Goal: Transaction & Acquisition: Purchase product/service

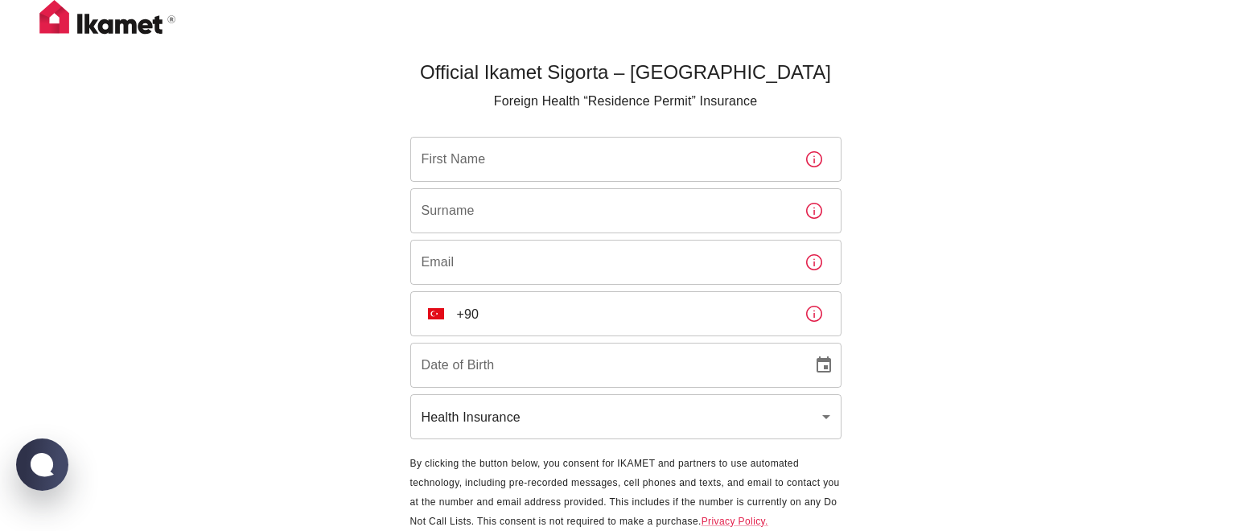
click at [545, 154] on input "First Name" at bounding box center [600, 159] width 381 height 45
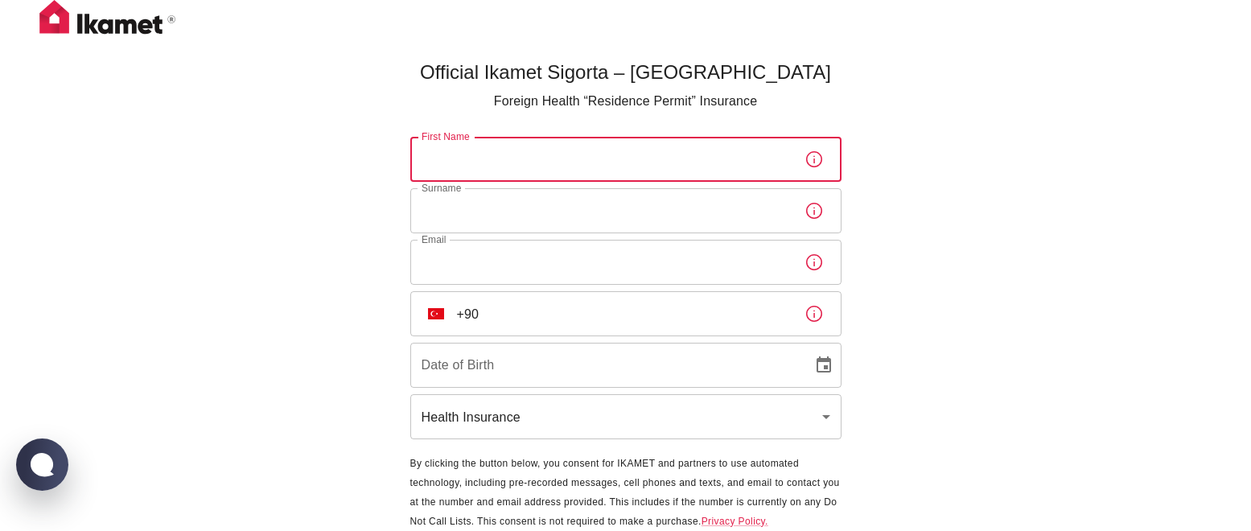
type input "[PERSON_NAME]"
type input "Tuğlu"
type input "[PERSON_NAME][EMAIL_ADDRESS][DOMAIN_NAME]"
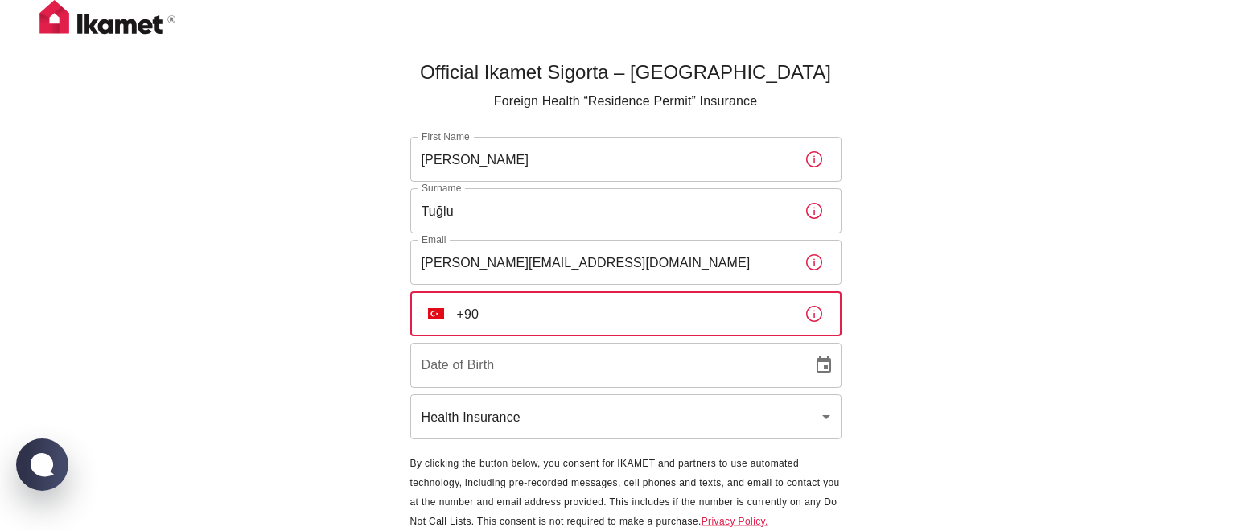
click at [540, 316] on input "+90" at bounding box center [624, 313] width 335 height 45
type input "[PHONE_NUMBER]"
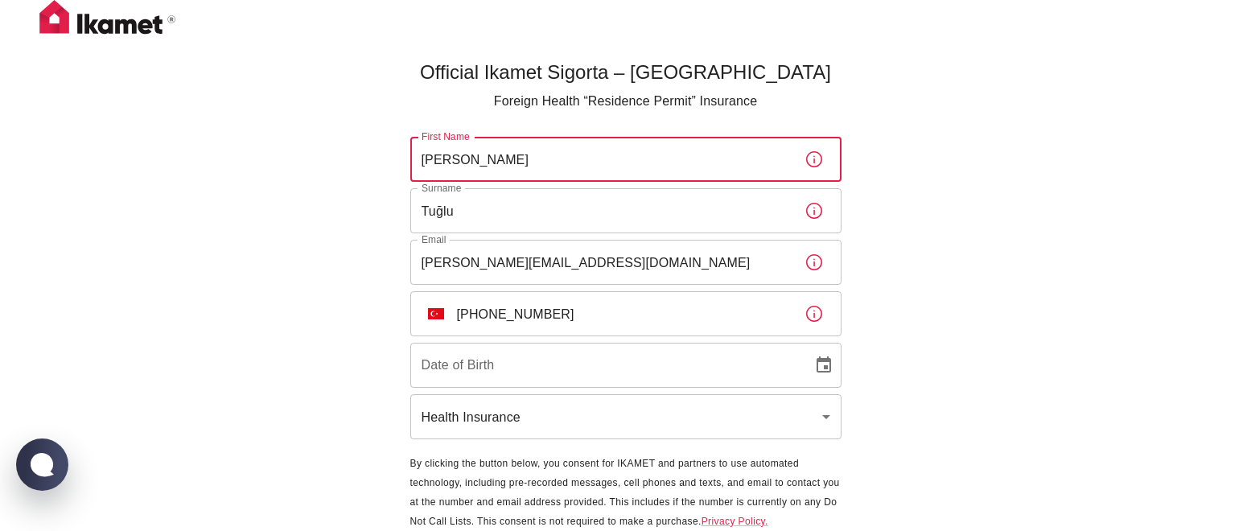
drag, startPoint x: 482, startPoint y: 164, endPoint x: 366, endPoint y: 154, distance: 116.3
click at [366, 154] on div "Official Ikamet Sigorta – [DEMOGRAPHIC_DATA] Foreign Health “Residence Permit” …" at bounding box center [625, 294] width 1251 height 588
type input "TEST"
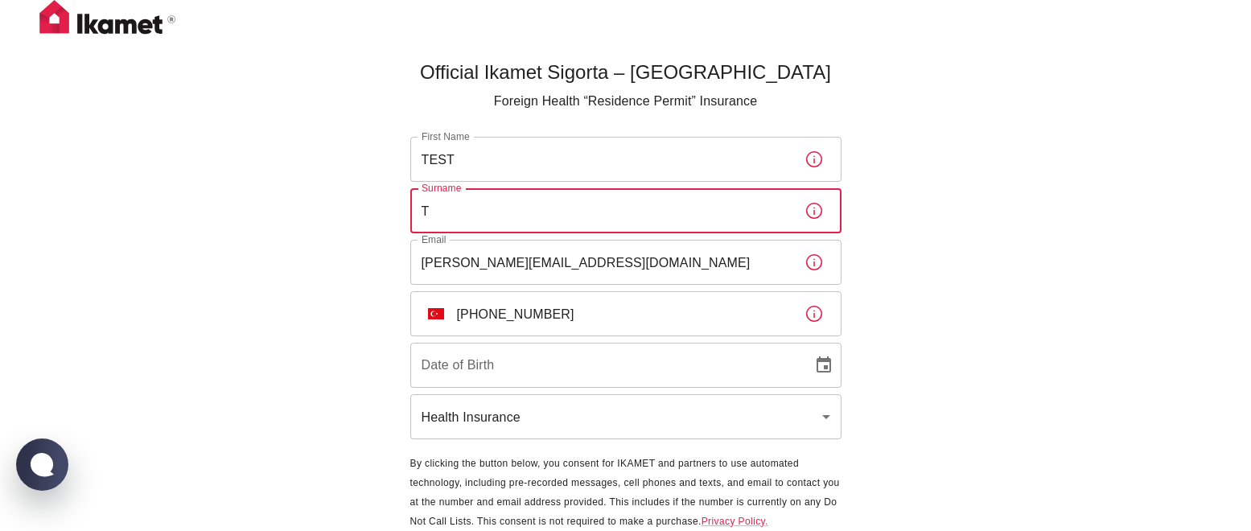
drag, startPoint x: 476, startPoint y: 203, endPoint x: 373, endPoint y: 203, distance: 103.0
click at [373, 203] on div "Official Ikamet Sigorta – [DEMOGRAPHIC_DATA] Foreign Health “Residence Permit” …" at bounding box center [625, 294] width 1251 height 588
drag, startPoint x: 488, startPoint y: 219, endPoint x: 351, endPoint y: 207, distance: 138.1
click at [351, 207] on div "Official Ikamet Sigorta – [DEMOGRAPHIC_DATA] Foreign Health “Residence Permit” …" at bounding box center [625, 294] width 1251 height 588
drag, startPoint x: 472, startPoint y: 203, endPoint x: 416, endPoint y: 202, distance: 56.3
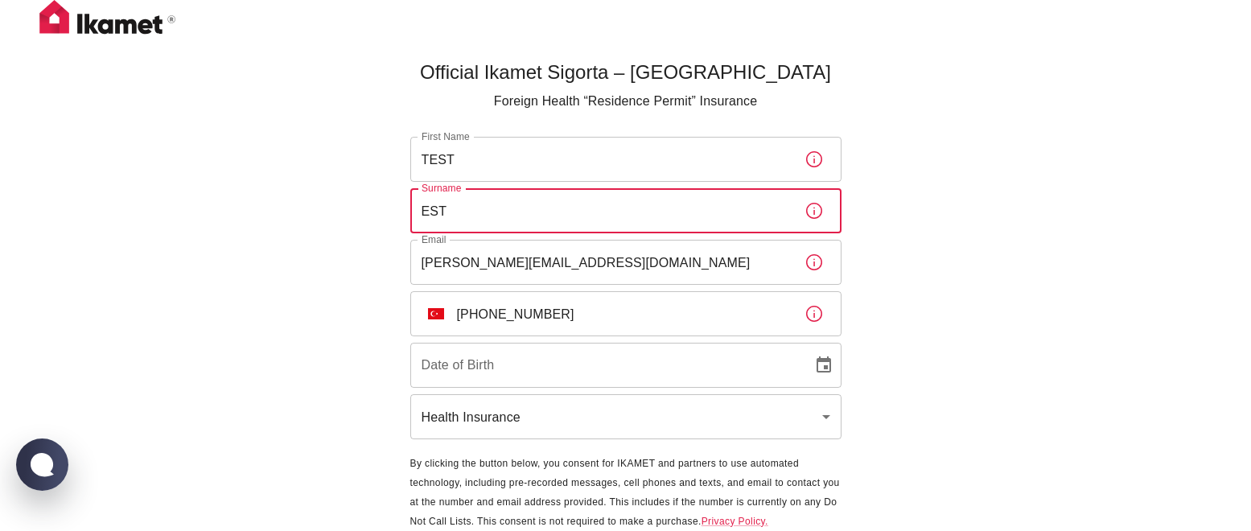
click at [416, 202] on input "EST" at bounding box center [600, 210] width 381 height 45
type input "TEST"
click at [515, 361] on input "DD/MM/YYYY" at bounding box center [605, 365] width 391 height 45
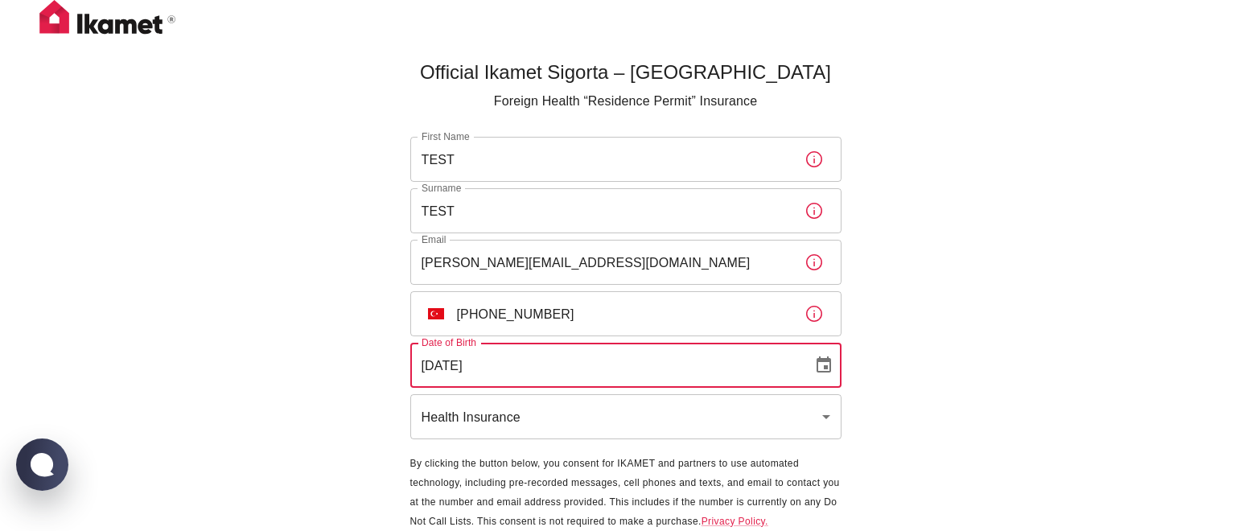
scroll to position [57, 0]
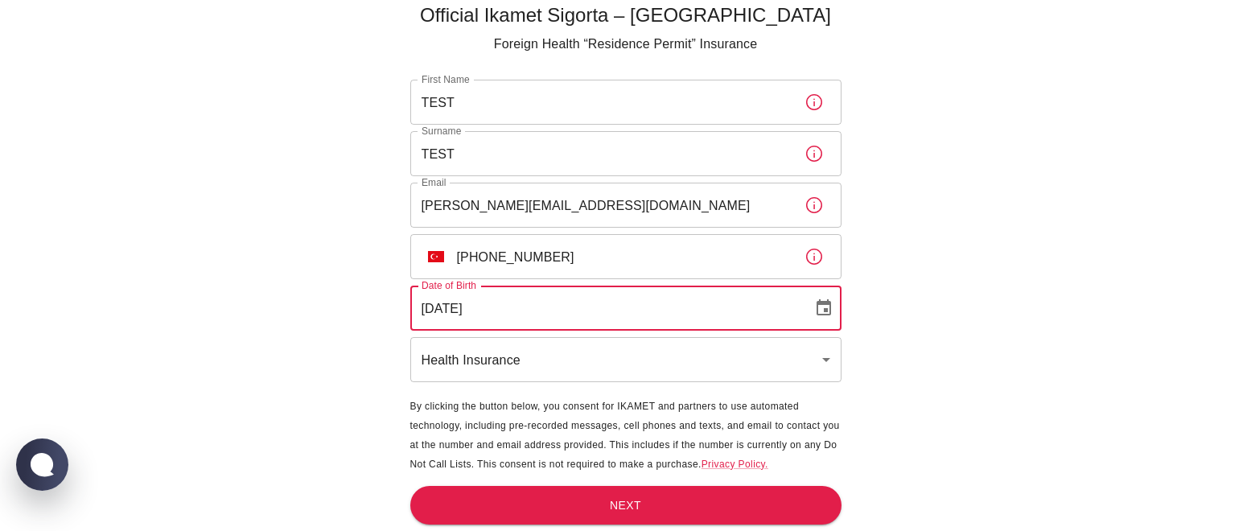
type input "[DATE]"
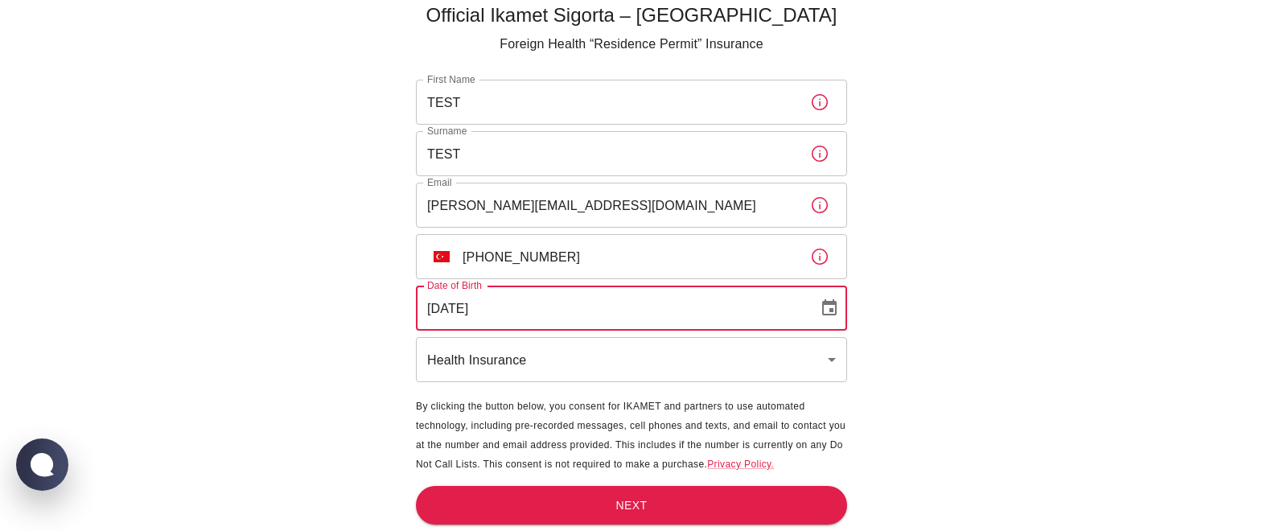
click at [484, 352] on body "Official Ikamet Sigorta – [DEMOGRAPHIC_DATA] Foreign Health “Residence Permit” …" at bounding box center [631, 237] width 1263 height 588
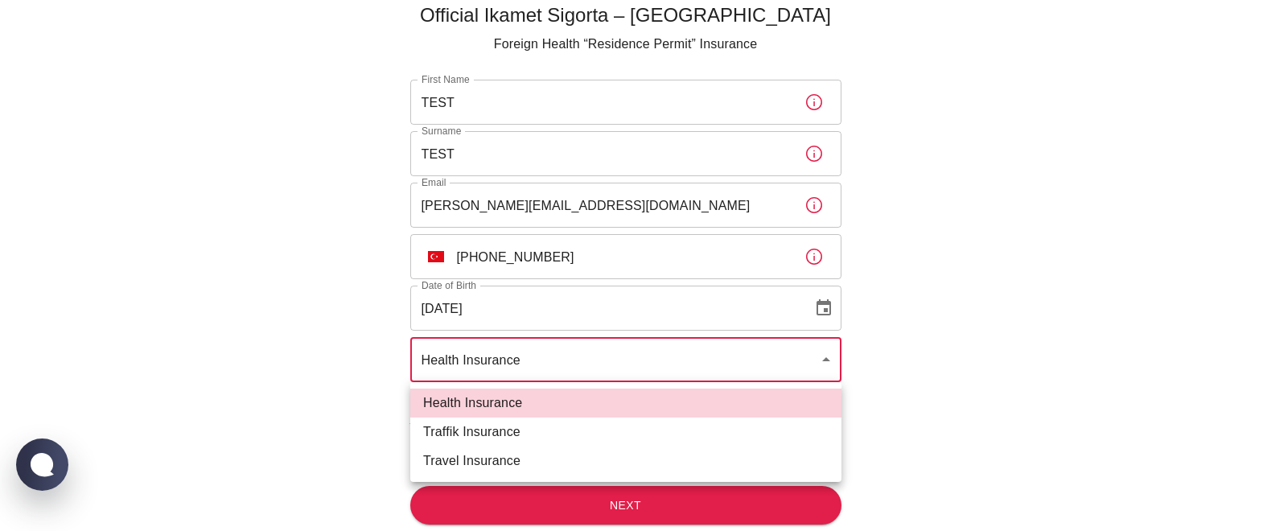
click at [462, 463] on li "Travel Insurance" at bounding box center [625, 461] width 431 height 29
type input "travel"
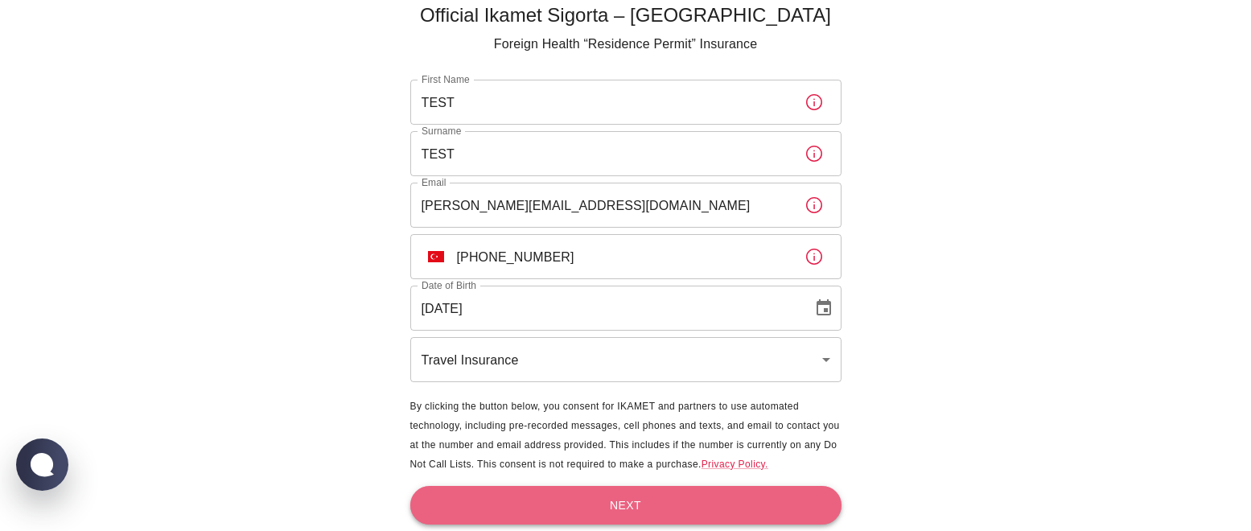
click at [607, 501] on button "Next" at bounding box center [625, 505] width 431 height 39
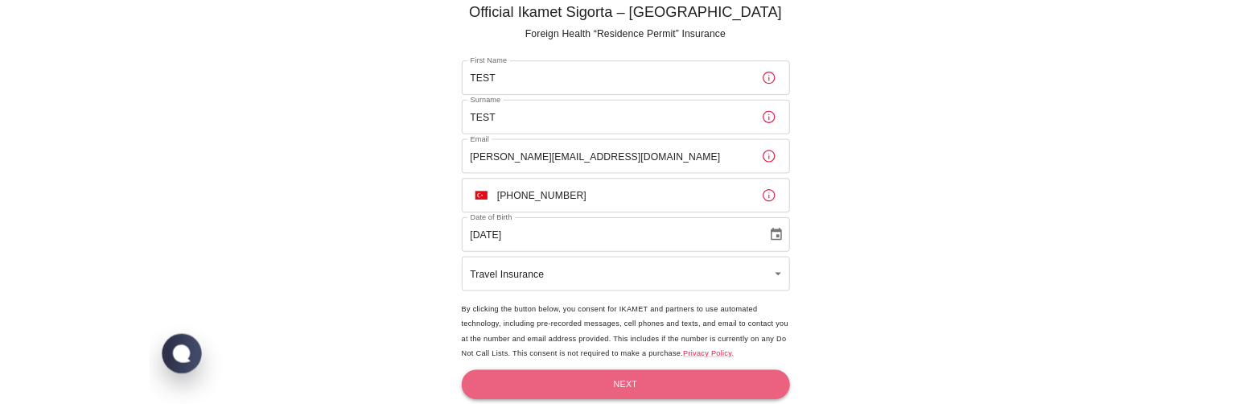
scroll to position [0, 0]
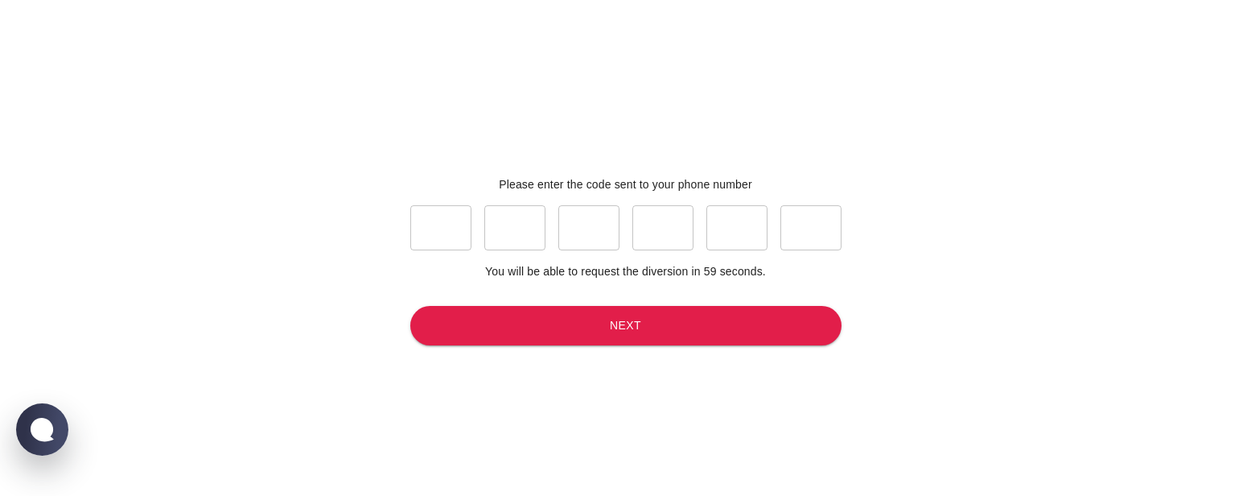
click at [433, 219] on input "text" at bounding box center [440, 227] width 61 height 45
click at [453, 239] on input "text" at bounding box center [440, 227] width 61 height 45
type input "4"
type input "3"
type input "1"
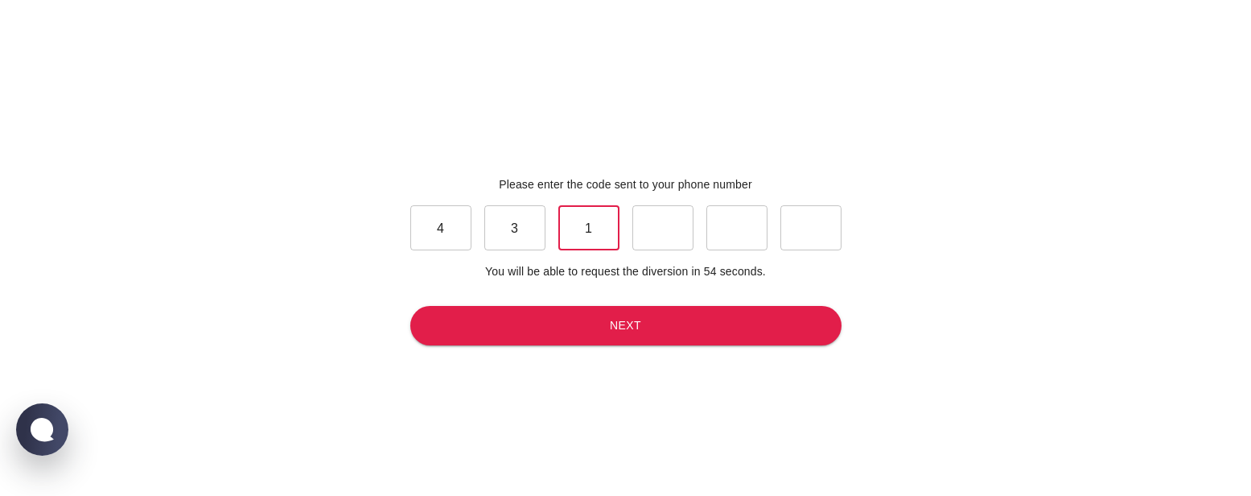
type input "9"
type input "1"
type input "0"
click at [624, 333] on button "Next" at bounding box center [625, 325] width 431 height 39
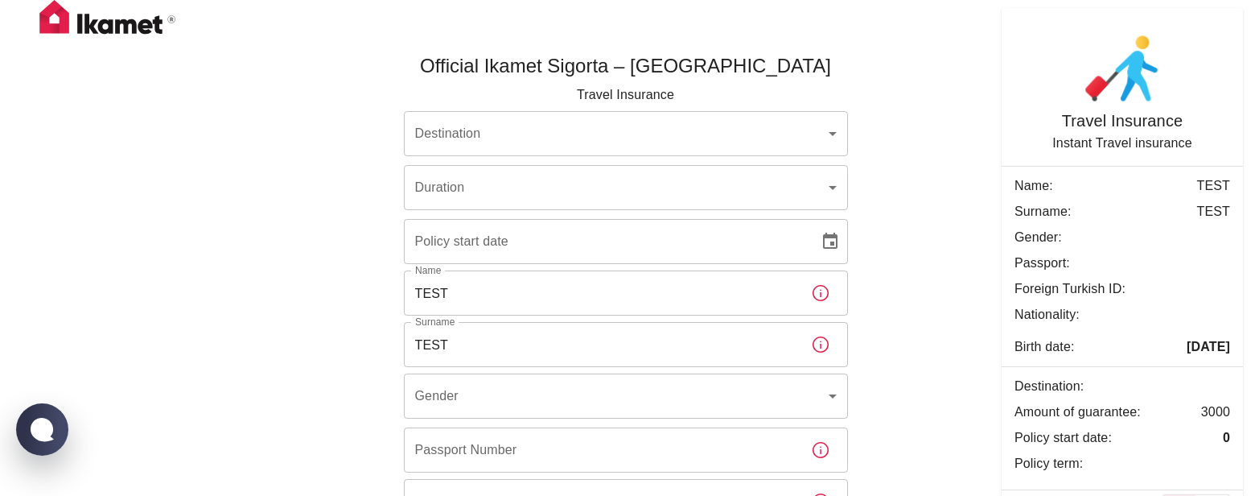
click at [593, 137] on body "Official Ikamet Sigorta – [GEOGRAPHIC_DATA] Travel Insurance Destination ​ Dest…" at bounding box center [625, 346] width 1251 height 692
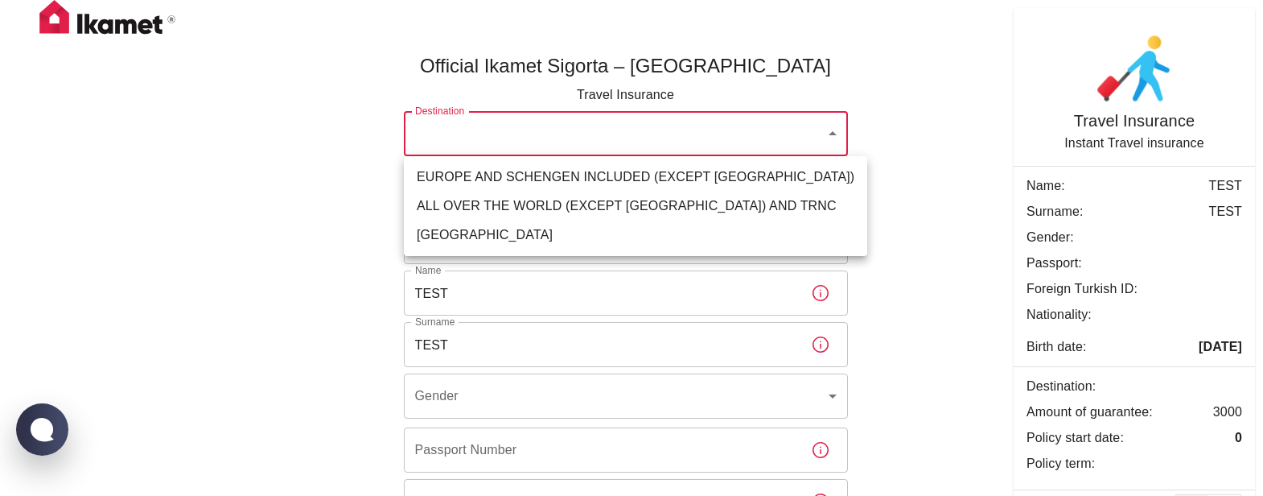
click at [533, 176] on li "EUROPE AND SCHENGEN INCLUDED (EXCEPT [GEOGRAPHIC_DATA])" at bounding box center [635, 177] width 463 height 29
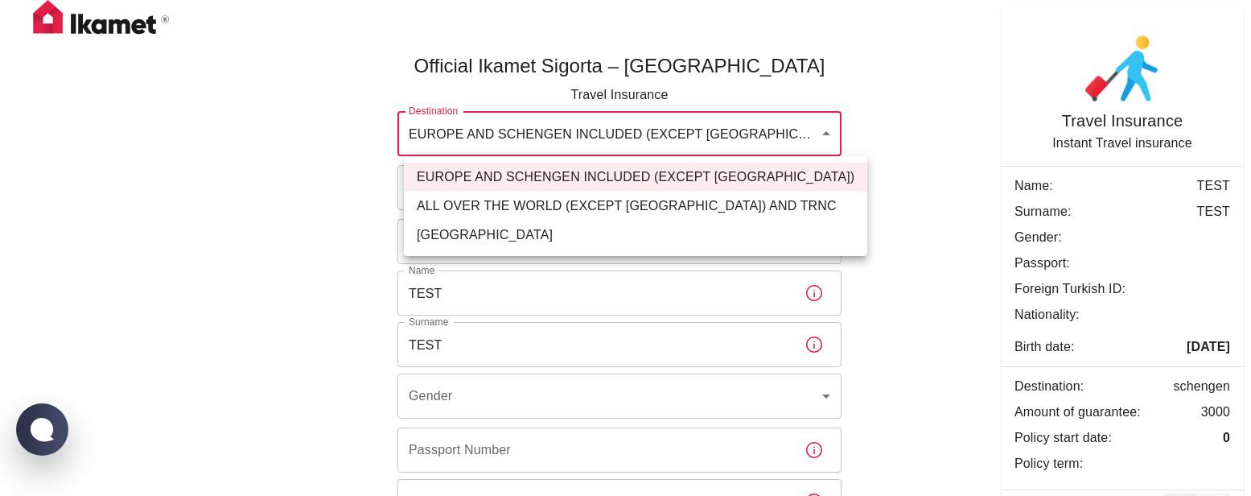
click at [510, 144] on body "Official Ikamet Sigorta – [GEOGRAPHIC_DATA] Travel Insurance Destination [GEOGR…" at bounding box center [625, 346] width 1251 height 692
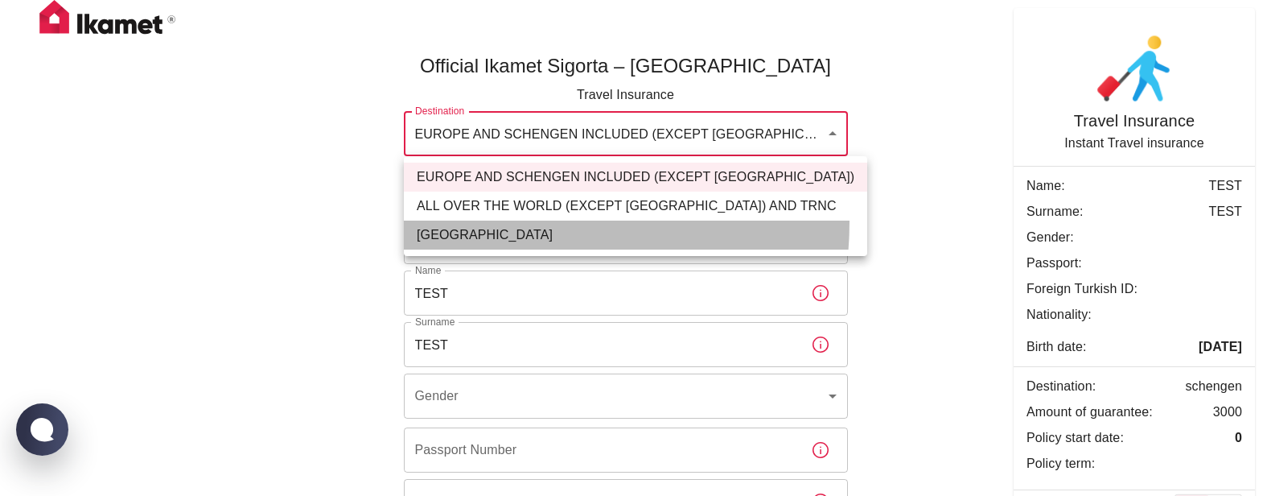
click at [487, 221] on li "[GEOGRAPHIC_DATA]" at bounding box center [635, 234] width 463 height 29
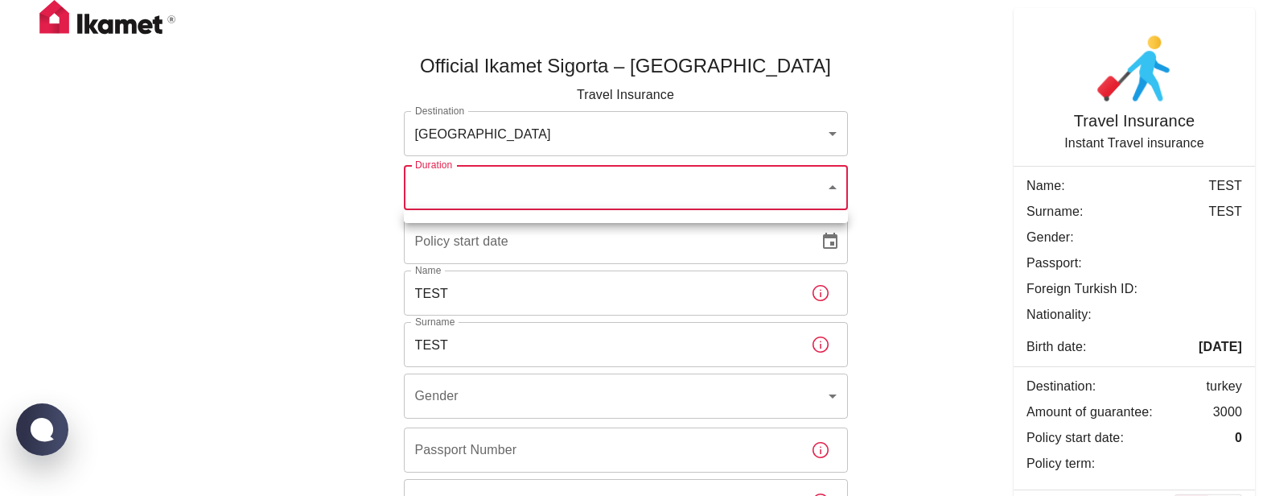
click at [493, 195] on body "Official Ikamet Sigorta – [GEOGRAPHIC_DATA] Travel Insurance Destination [GEOGR…" at bounding box center [631, 346] width 1263 height 692
click at [337, 221] on div at bounding box center [631, 248] width 1263 height 496
click at [525, 187] on body "Official Ikamet Sigorta – [GEOGRAPHIC_DATA] Travel Insurance Destination [GEOGR…" at bounding box center [625, 346] width 1251 height 692
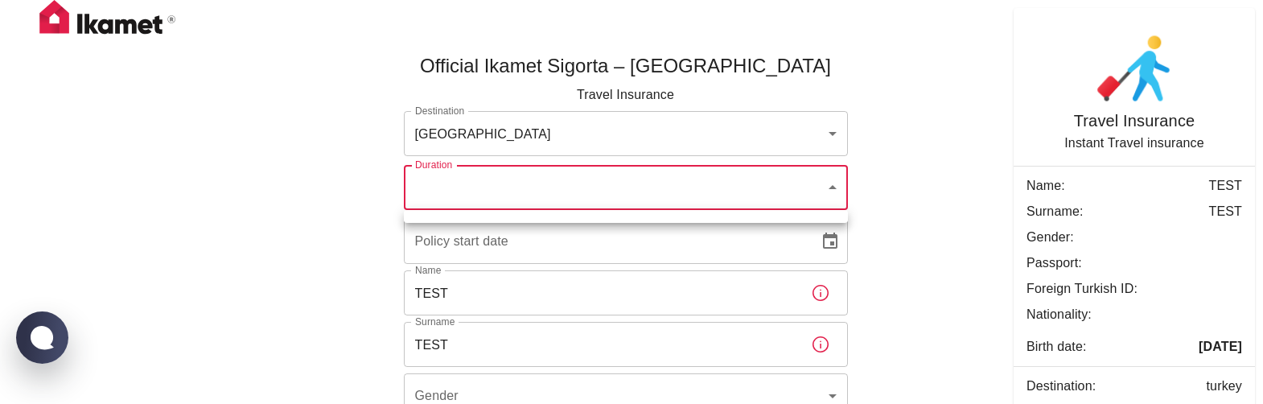
click at [588, 139] on div at bounding box center [631, 202] width 1263 height 404
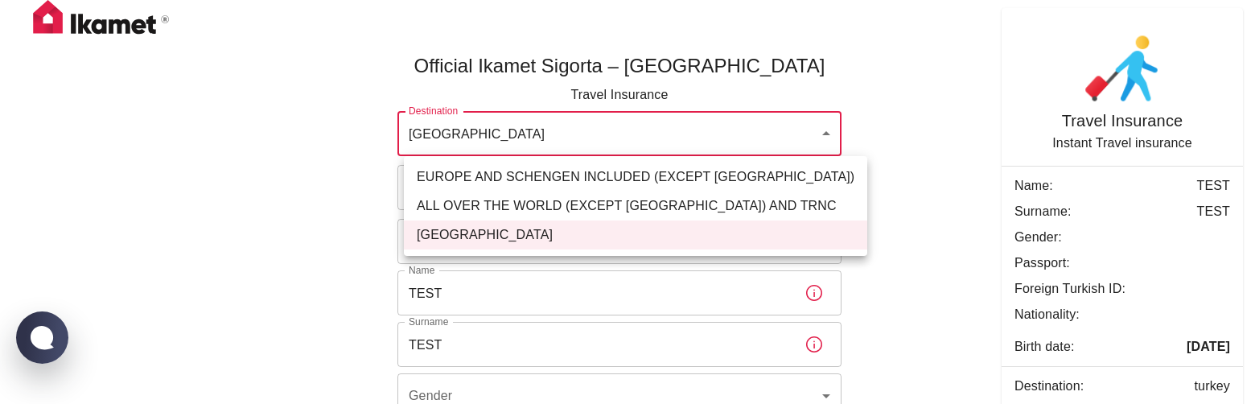
click at [522, 139] on body "Official Ikamet Sigorta – [GEOGRAPHIC_DATA] Travel Insurance Destination [GEOGR…" at bounding box center [625, 346] width 1251 height 692
click at [482, 169] on li "EUROPE AND SCHENGEN INCLUDED (EXCEPT [GEOGRAPHIC_DATA])" at bounding box center [635, 177] width 463 height 29
type input "schengen"
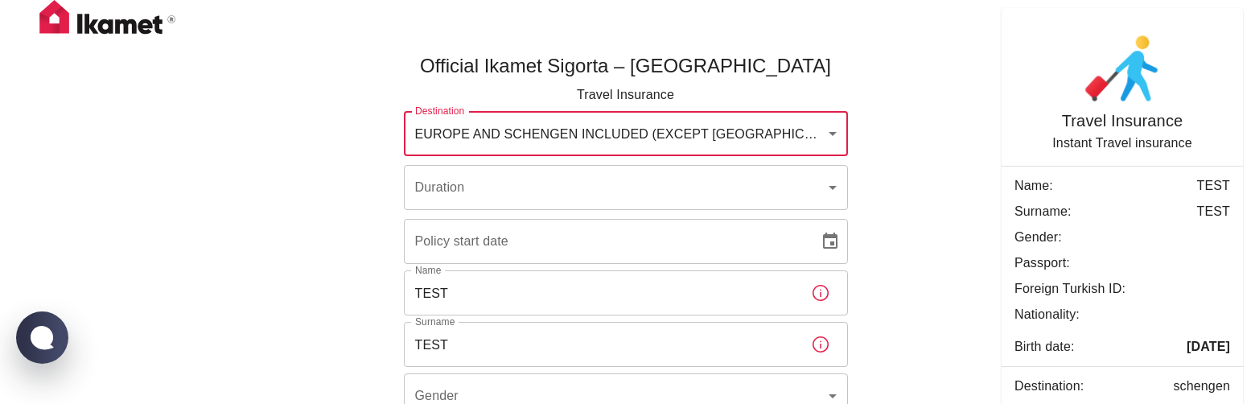
click at [493, 202] on body "Official Ikamet Sigorta – [GEOGRAPHIC_DATA] Travel Insurance Destination [GEOGR…" at bounding box center [625, 346] width 1251 height 692
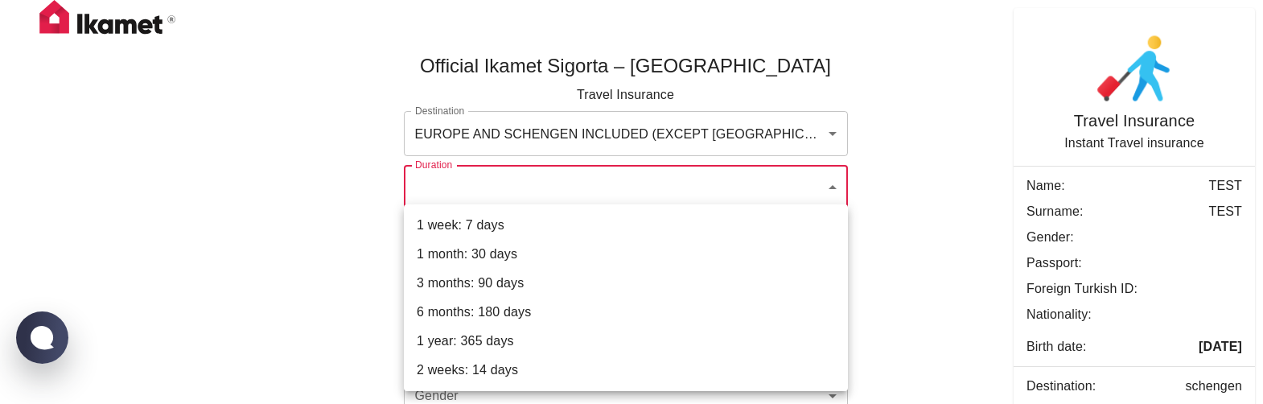
click at [515, 224] on li "1 week: 7 days" at bounding box center [626, 225] width 444 height 29
type input "8b2cf6a4-4c7f-4731-8ceb-c682b13eabc6"
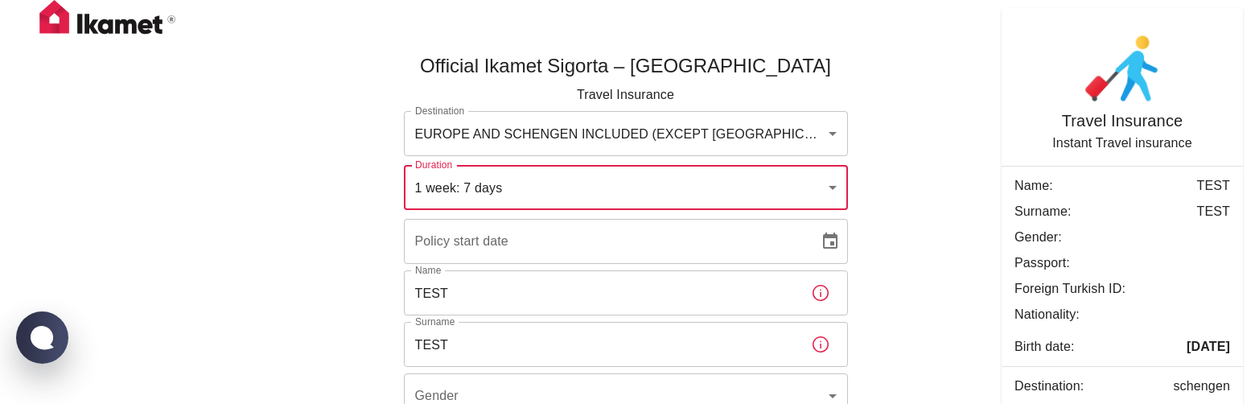
scroll to position [20, 0]
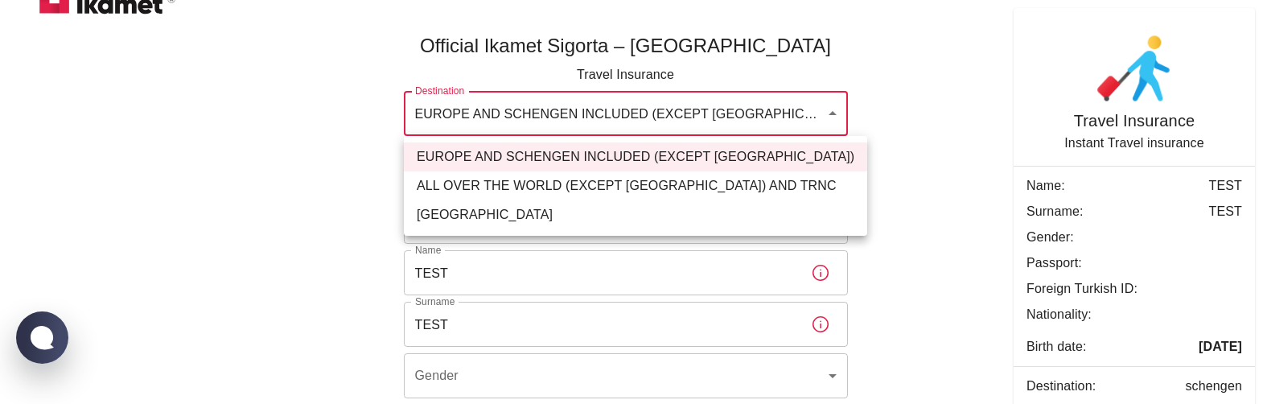
click at [540, 127] on body "Official Ikamet Sigorta – [GEOGRAPHIC_DATA] Travel Insurance Destination [GEOGR…" at bounding box center [631, 326] width 1263 height 692
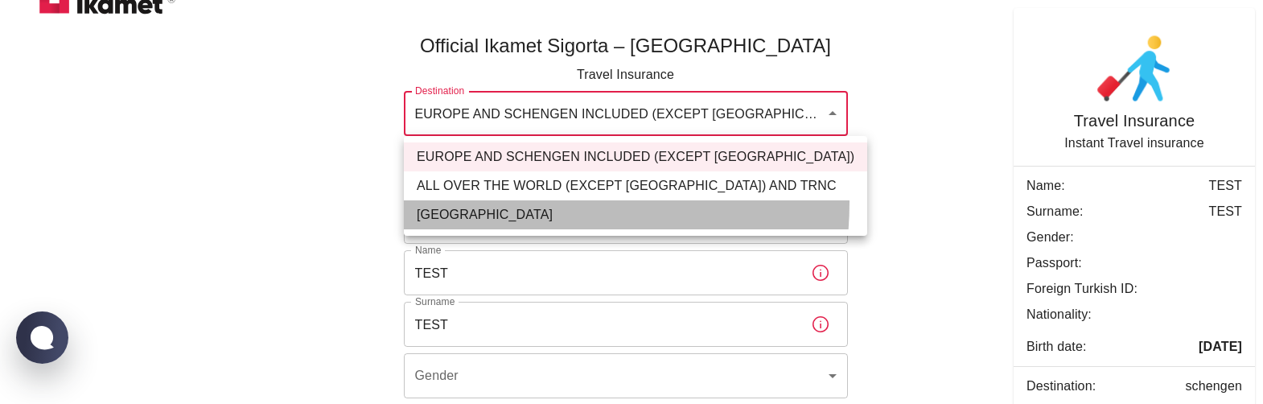
click at [493, 202] on li "[GEOGRAPHIC_DATA]" at bounding box center [635, 214] width 463 height 29
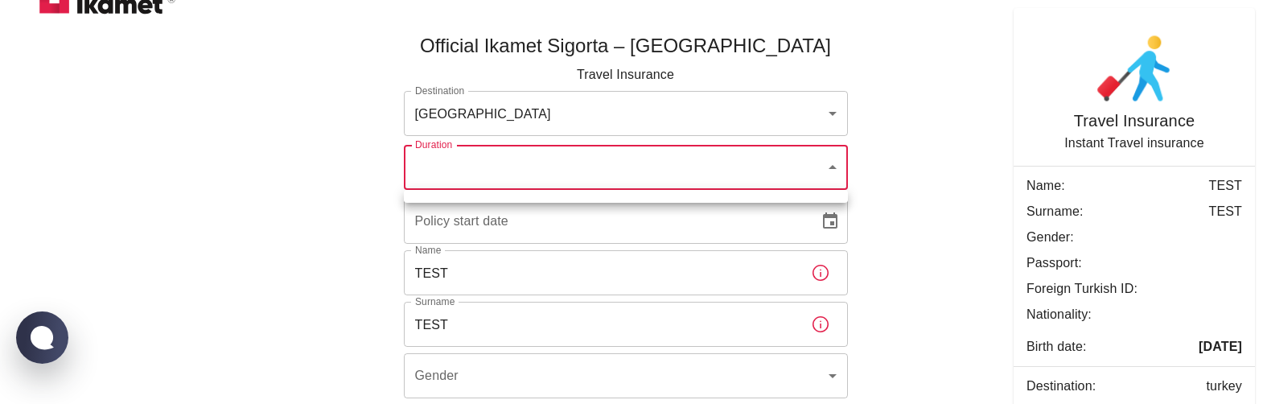
click at [492, 173] on body "Official Ikamet Sigorta – [GEOGRAPHIC_DATA] Travel Insurance Destination [GEOGR…" at bounding box center [631, 326] width 1263 height 692
click at [496, 116] on div at bounding box center [631, 202] width 1263 height 404
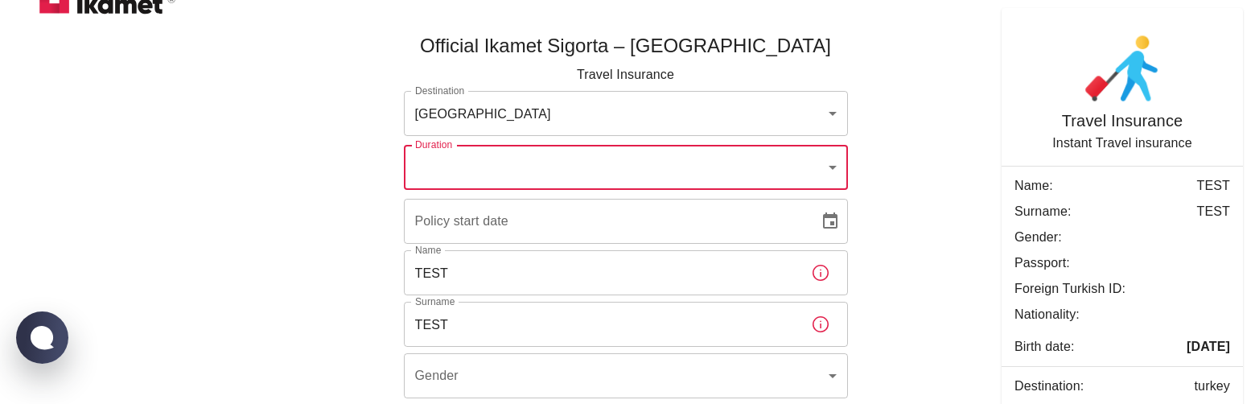
click at [505, 118] on body "Official Ikamet Sigorta – [GEOGRAPHIC_DATA] Travel Insurance Destination [GEOGR…" at bounding box center [625, 326] width 1251 height 692
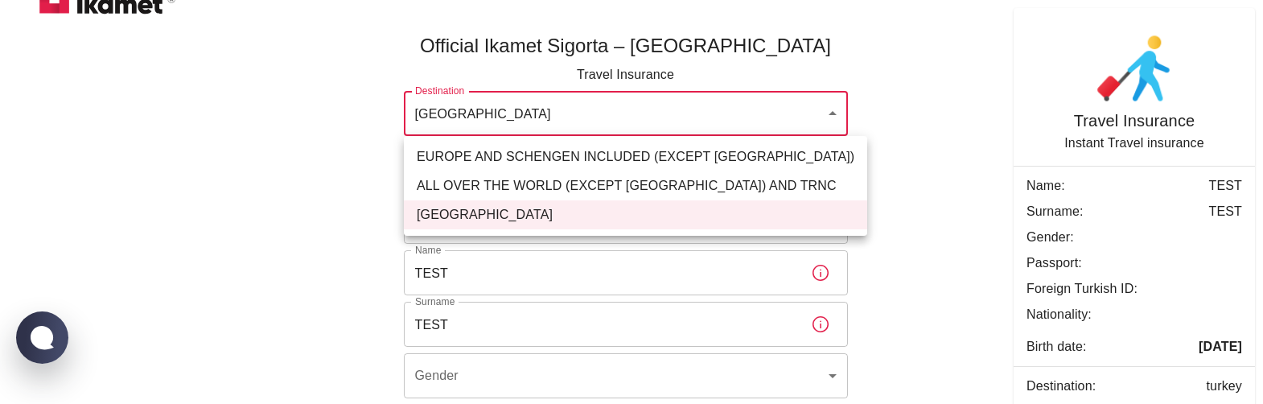
click at [477, 175] on li "ALL OVER THE WORLD (EXCEPT [GEOGRAPHIC_DATA]) AND TRNC" at bounding box center [635, 185] width 463 height 29
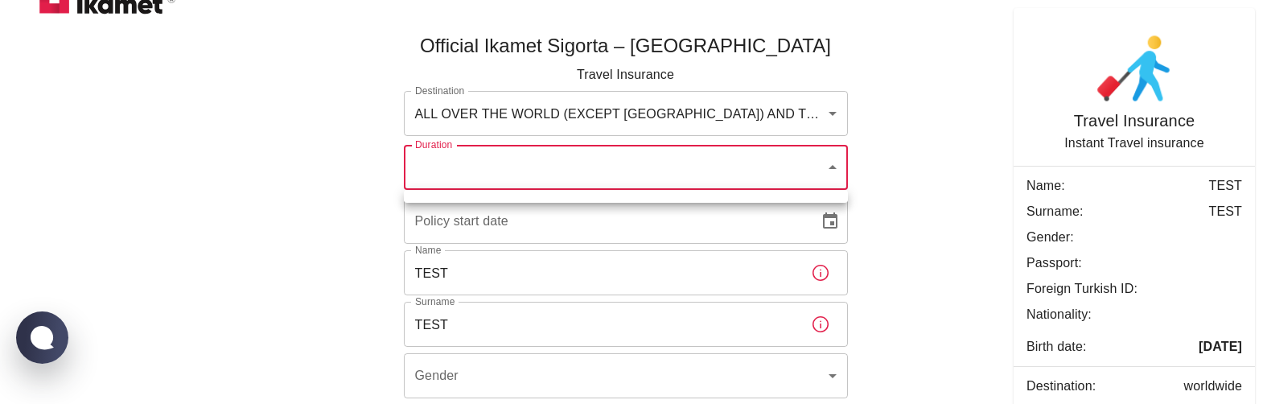
click at [484, 183] on body "Official Ikamet Sigorta – [GEOGRAPHIC_DATA] Travel Insurance Destination ALL OV…" at bounding box center [631, 326] width 1263 height 692
click at [517, 115] on div at bounding box center [631, 202] width 1263 height 404
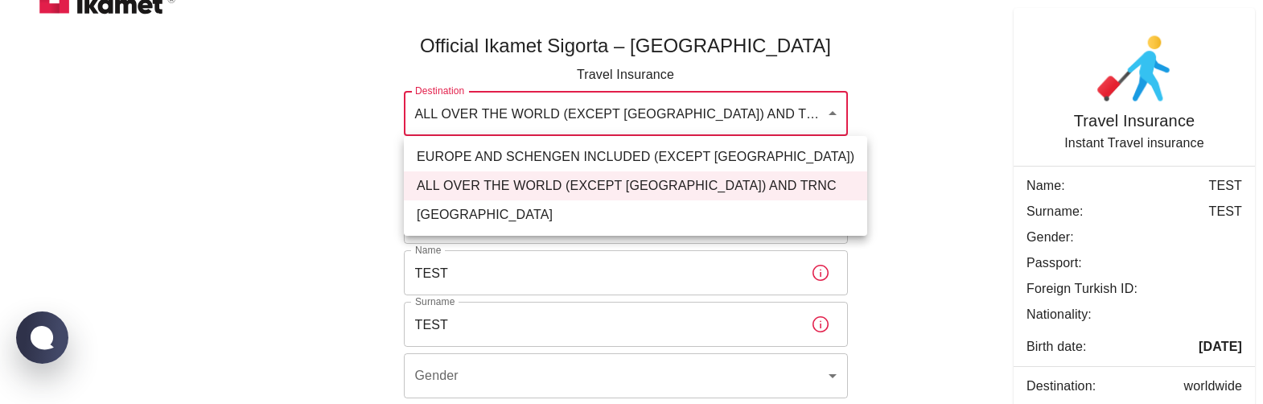
click at [505, 127] on body "Official Ikamet Sigorta – [GEOGRAPHIC_DATA] Travel Insurance Destination ALL OV…" at bounding box center [631, 326] width 1263 height 692
click at [487, 149] on li "EUROPE AND SCHENGEN INCLUDED (EXCEPT [GEOGRAPHIC_DATA])" at bounding box center [635, 156] width 463 height 29
type input "schengen"
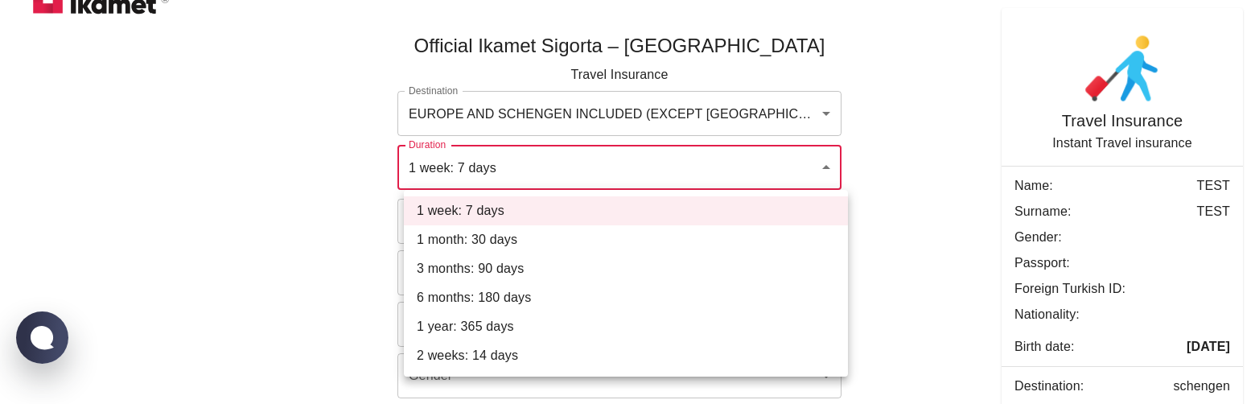
click at [488, 187] on body "Official Ikamet Sigorta – [GEOGRAPHIC_DATA] Travel Insurance Destination [GEOGR…" at bounding box center [625, 326] width 1251 height 692
drag, startPoint x: 472, startPoint y: 226, endPoint x: 477, endPoint y: 216, distance: 10.8
click at [477, 216] on ul "1 week: 7 days 1 month: 30 days 3 months: 90 days 6 months: 180 days 1 year: 36…" at bounding box center [626, 283] width 444 height 187
click at [477, 216] on li "1 week: 7 days" at bounding box center [626, 210] width 444 height 29
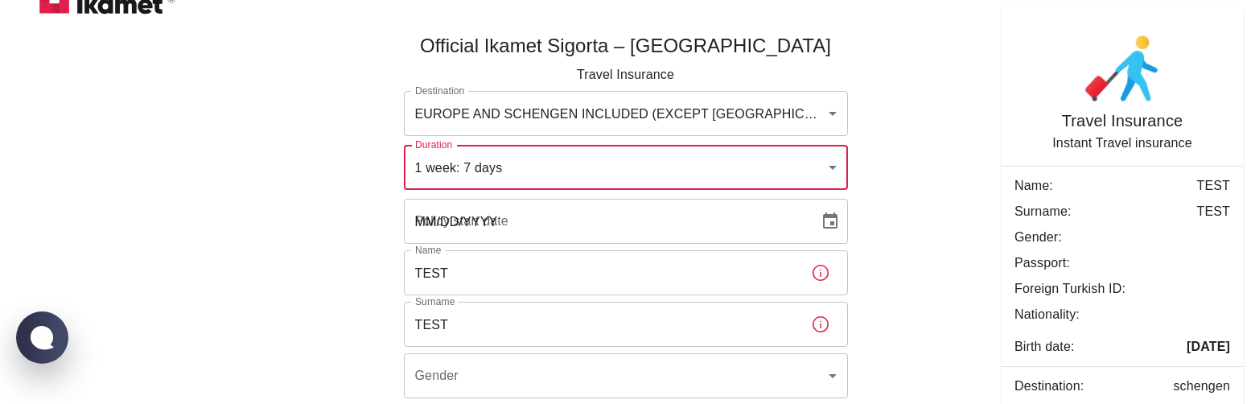
click at [492, 226] on input "MM/DD/YYYY" at bounding box center [606, 221] width 404 height 45
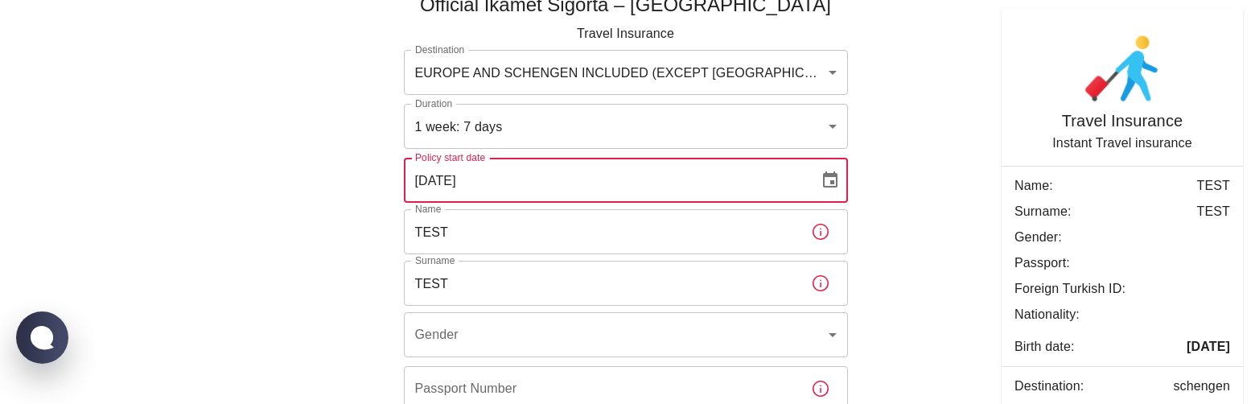
scroll to position [82, 0]
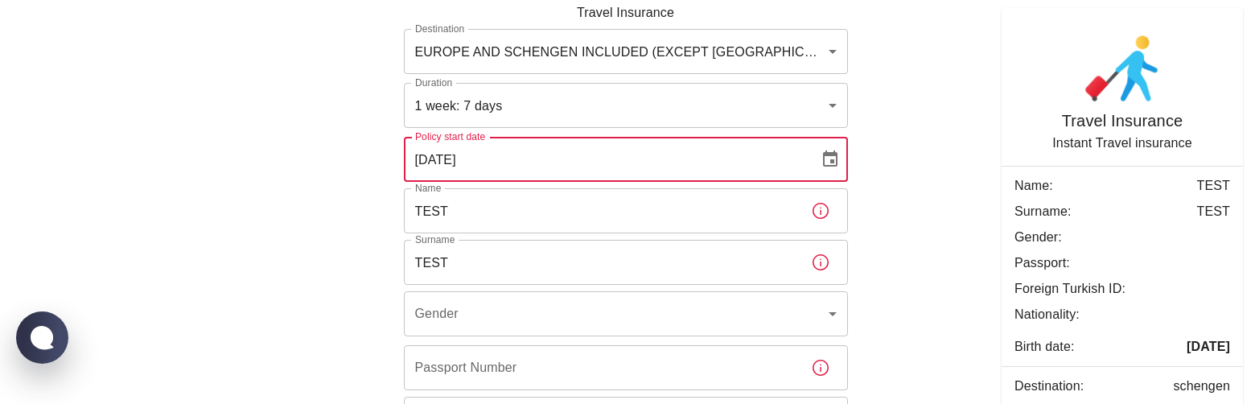
type input "[DATE]"
click at [489, 316] on body "Official Ikamet Sigorta – [GEOGRAPHIC_DATA] Travel Insurance Destination [GEOGR…" at bounding box center [625, 264] width 1251 height 692
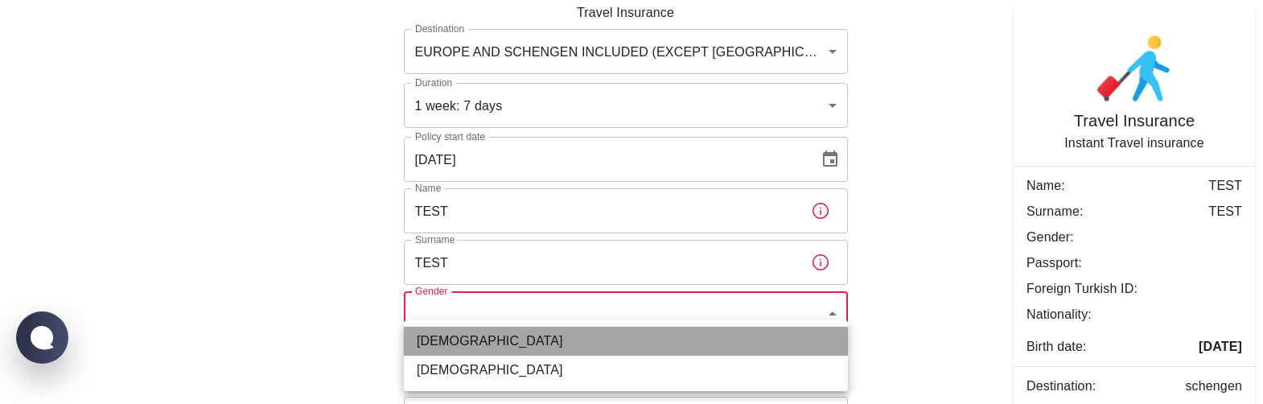
click at [464, 340] on li "[DEMOGRAPHIC_DATA]" at bounding box center [626, 341] width 444 height 29
type input "[DEMOGRAPHIC_DATA]"
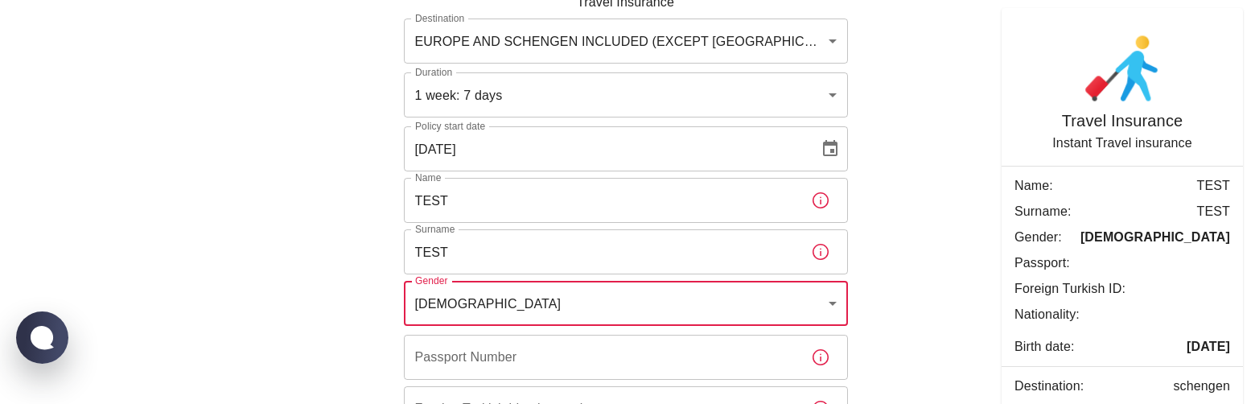
scroll to position [143, 0]
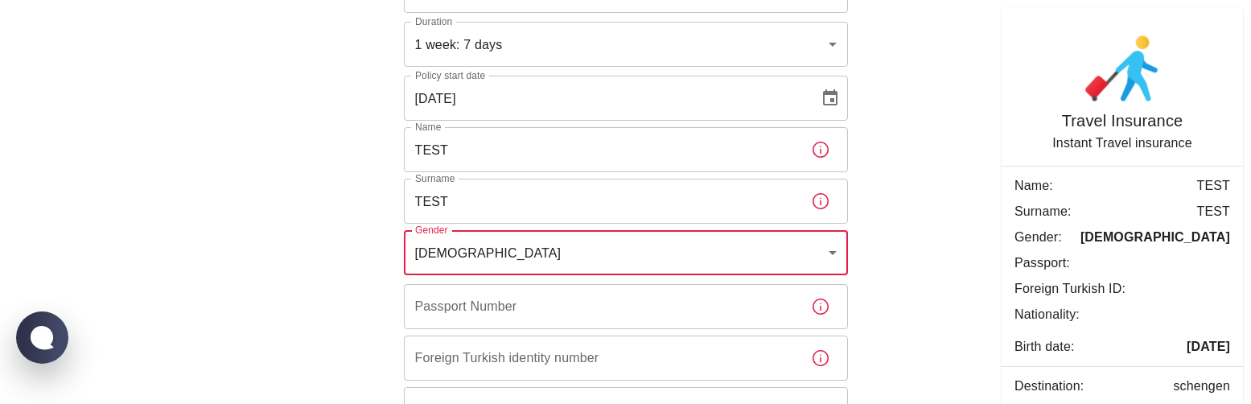
click at [464, 313] on input "Passport Number" at bounding box center [601, 306] width 394 height 45
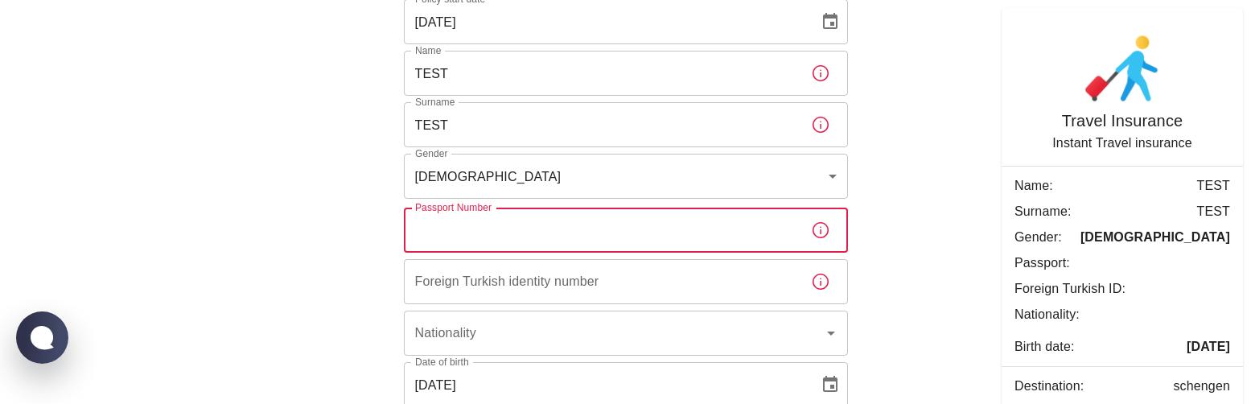
scroll to position [288, 0]
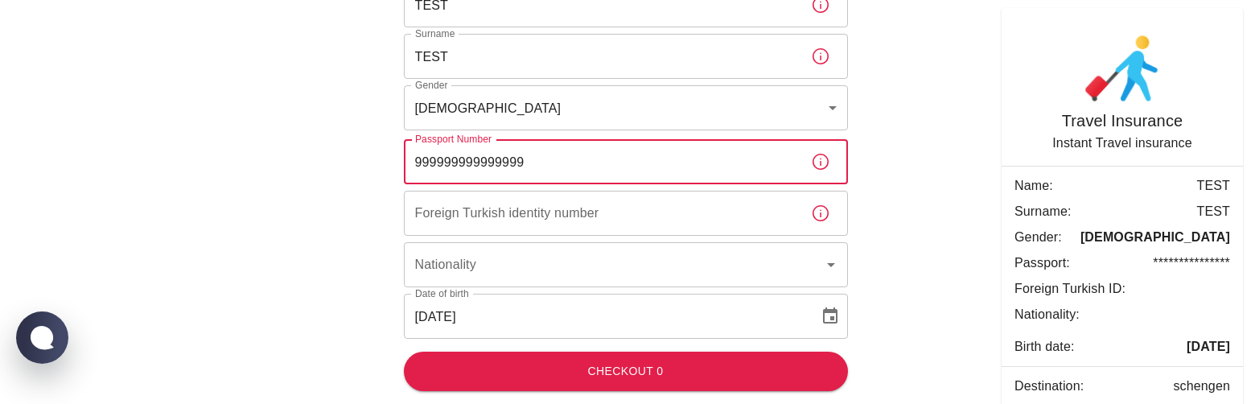
type input "999999999999999"
click at [592, 210] on input "Foreign Turkish identity number" at bounding box center [601, 213] width 394 height 45
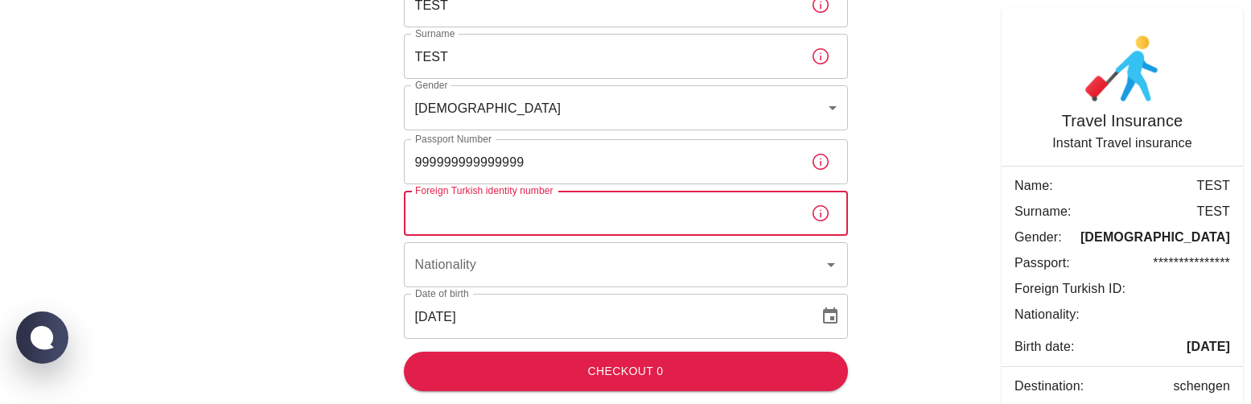
click at [494, 158] on input "999999999999999" at bounding box center [601, 161] width 394 height 45
click at [518, 224] on input "Foreign Turkish identity number" at bounding box center [601, 213] width 394 height 45
paste input "999999999999999"
type input "999999999999999"
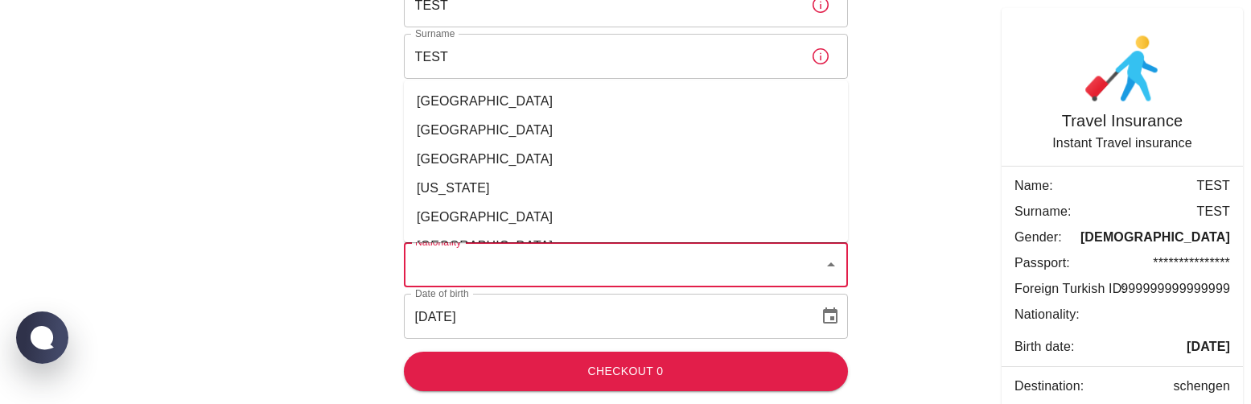
click at [487, 279] on input "Nationality" at bounding box center [613, 264] width 405 height 31
click at [460, 212] on li "[GEOGRAPHIC_DATA]" at bounding box center [626, 217] width 444 height 29
type input "[GEOGRAPHIC_DATA]"
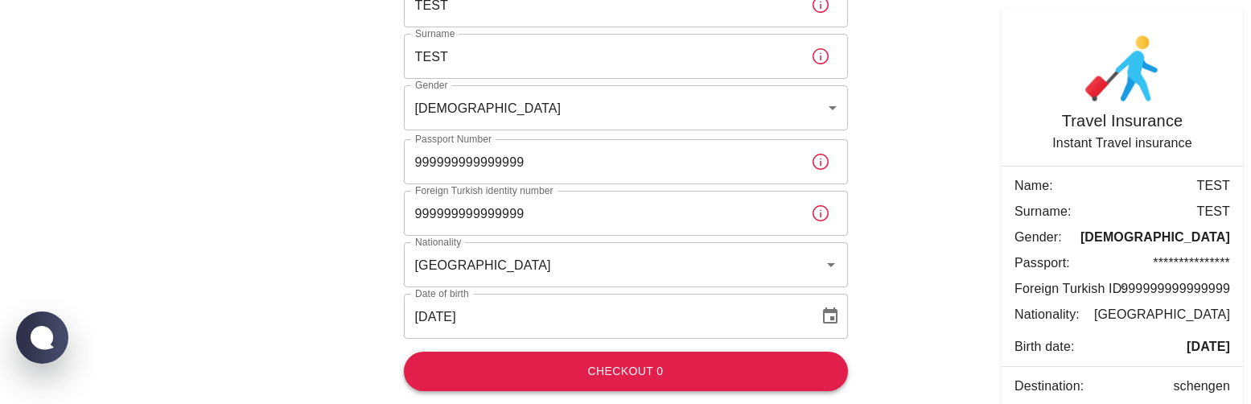
click at [595, 369] on button "Checkout 0" at bounding box center [626, 371] width 444 height 39
